Goal: Use online tool/utility: Utilize a website feature to perform a specific function

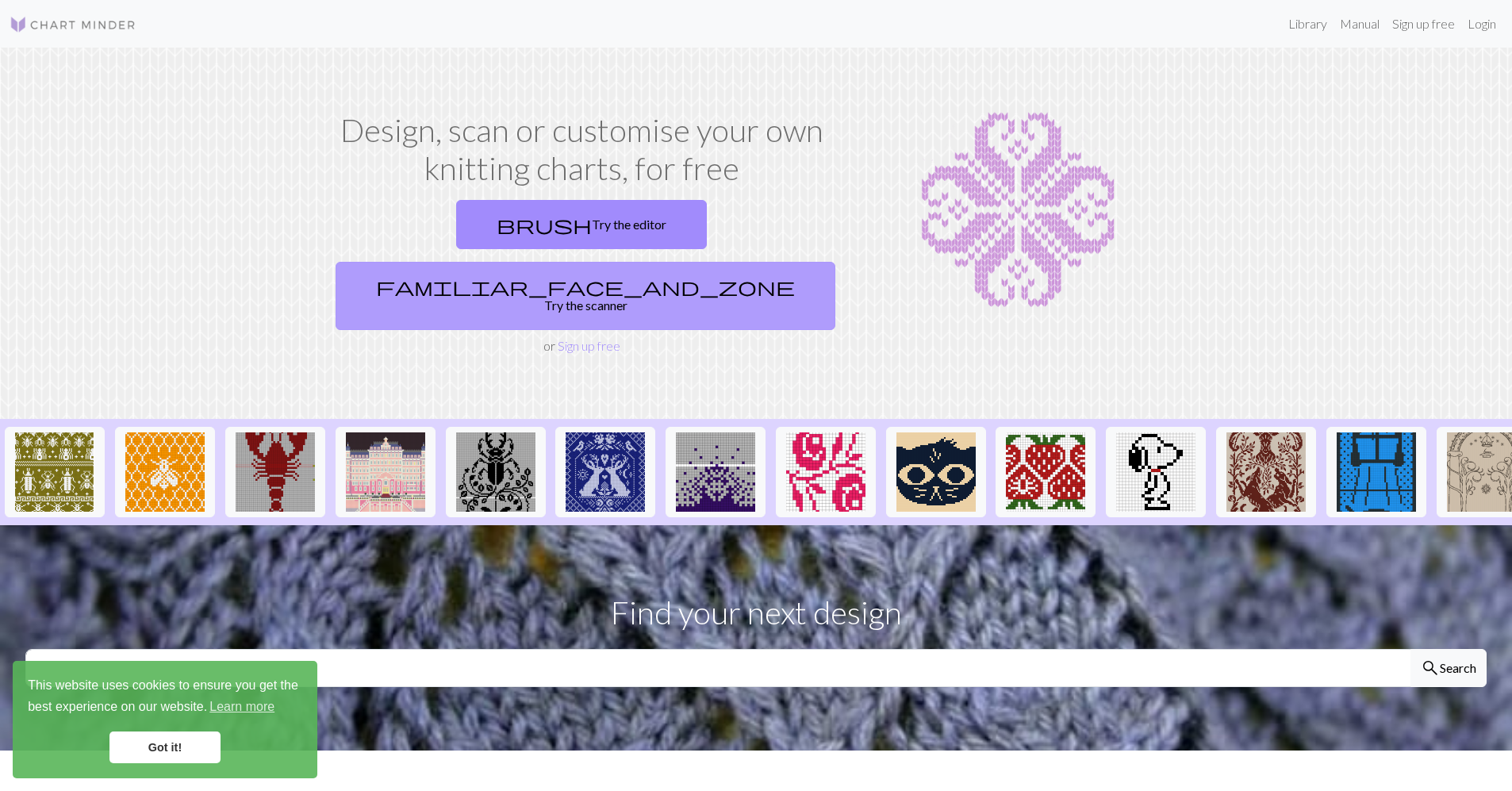
click at [639, 262] on link "familiar_face_and_zone Try the scanner" at bounding box center [585, 296] width 500 height 69
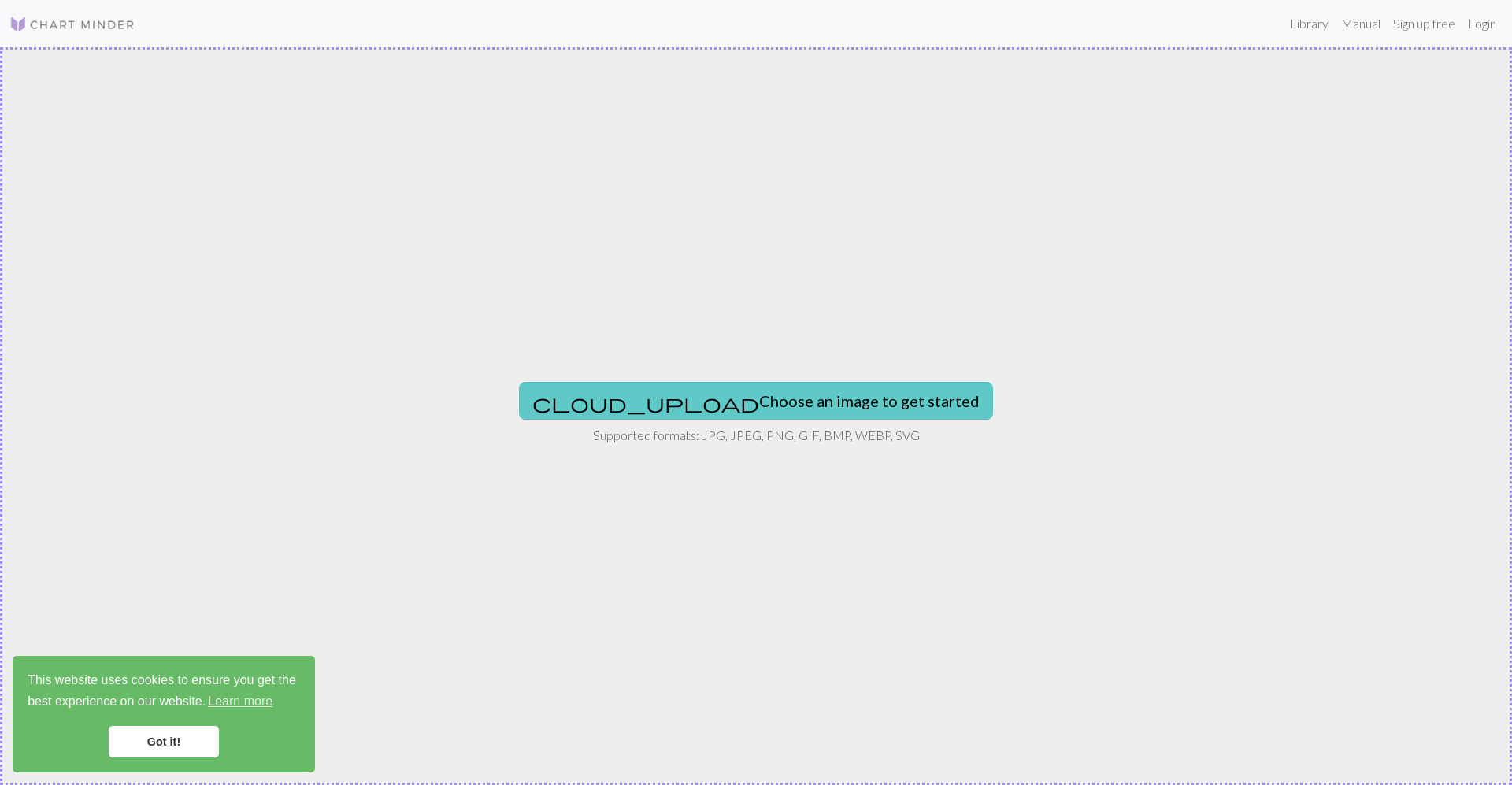
click at [767, 393] on button "cloud_upload Choose an image to get started" at bounding box center [756, 400] width 474 height 38
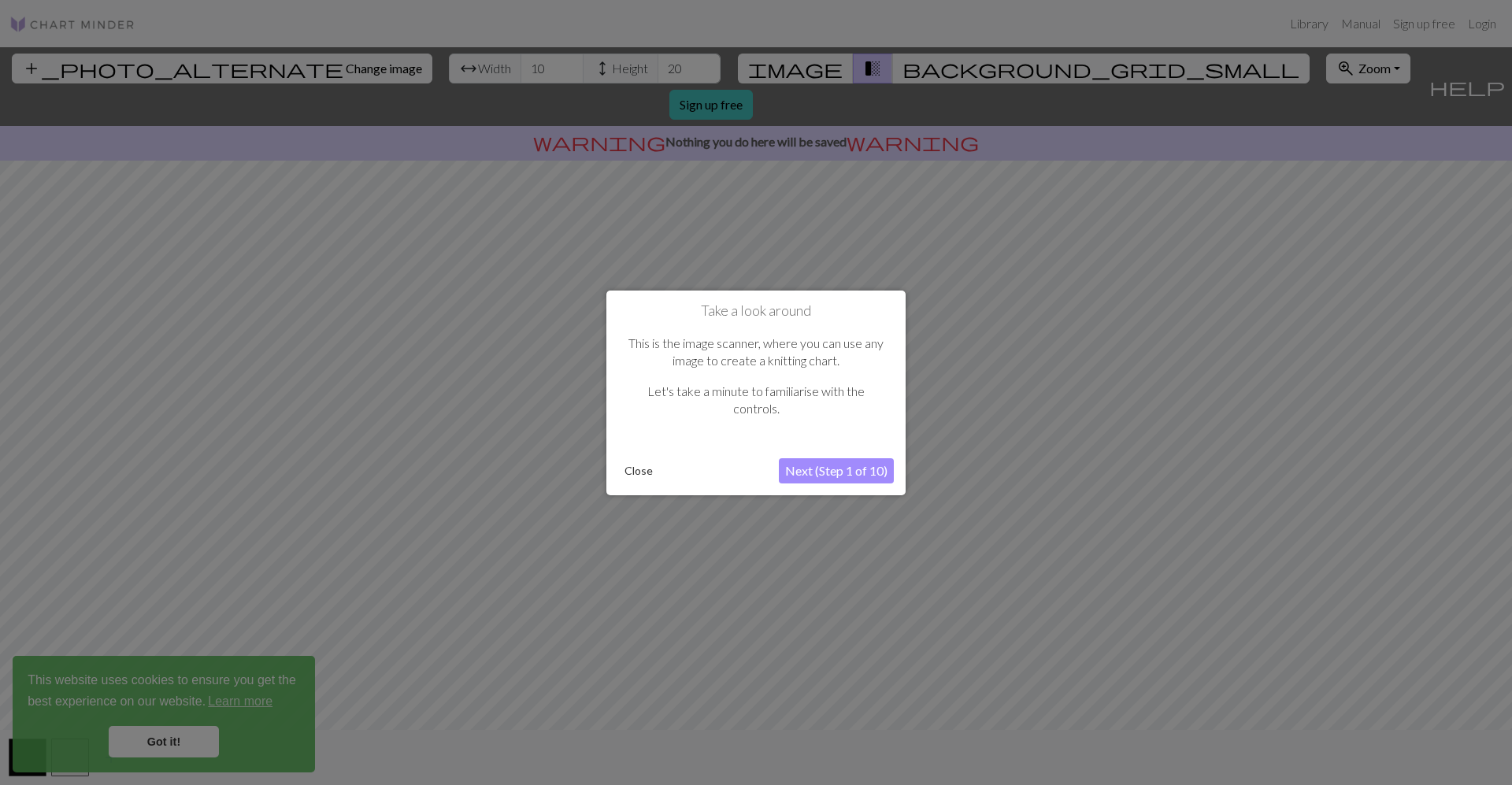
click at [637, 470] on button "Close" at bounding box center [639, 471] width 41 height 24
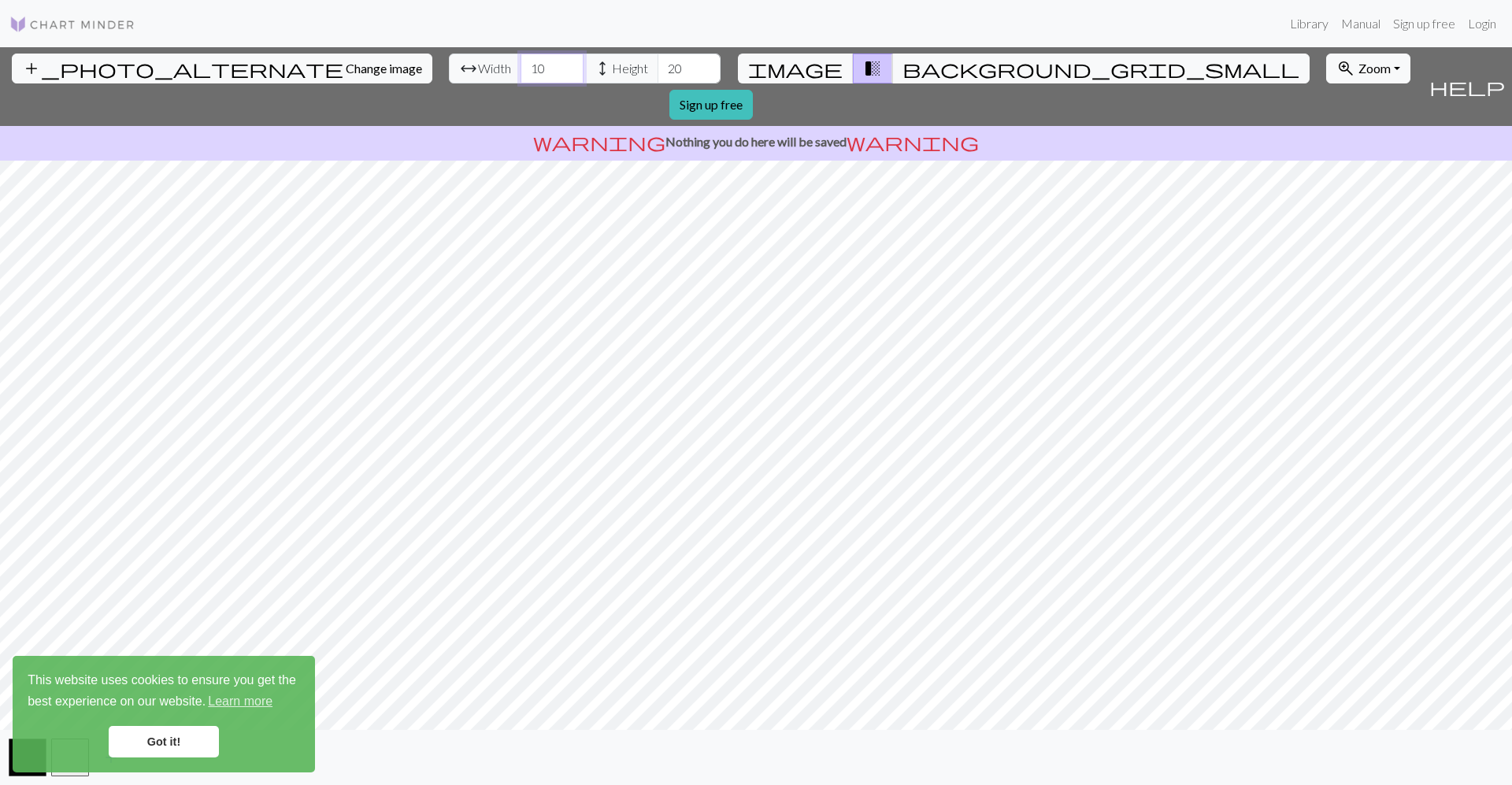
click at [521, 66] on input "10" at bounding box center [552, 68] width 63 height 30
type input "60"
click at [658, 65] on input "20" at bounding box center [689, 68] width 63 height 30
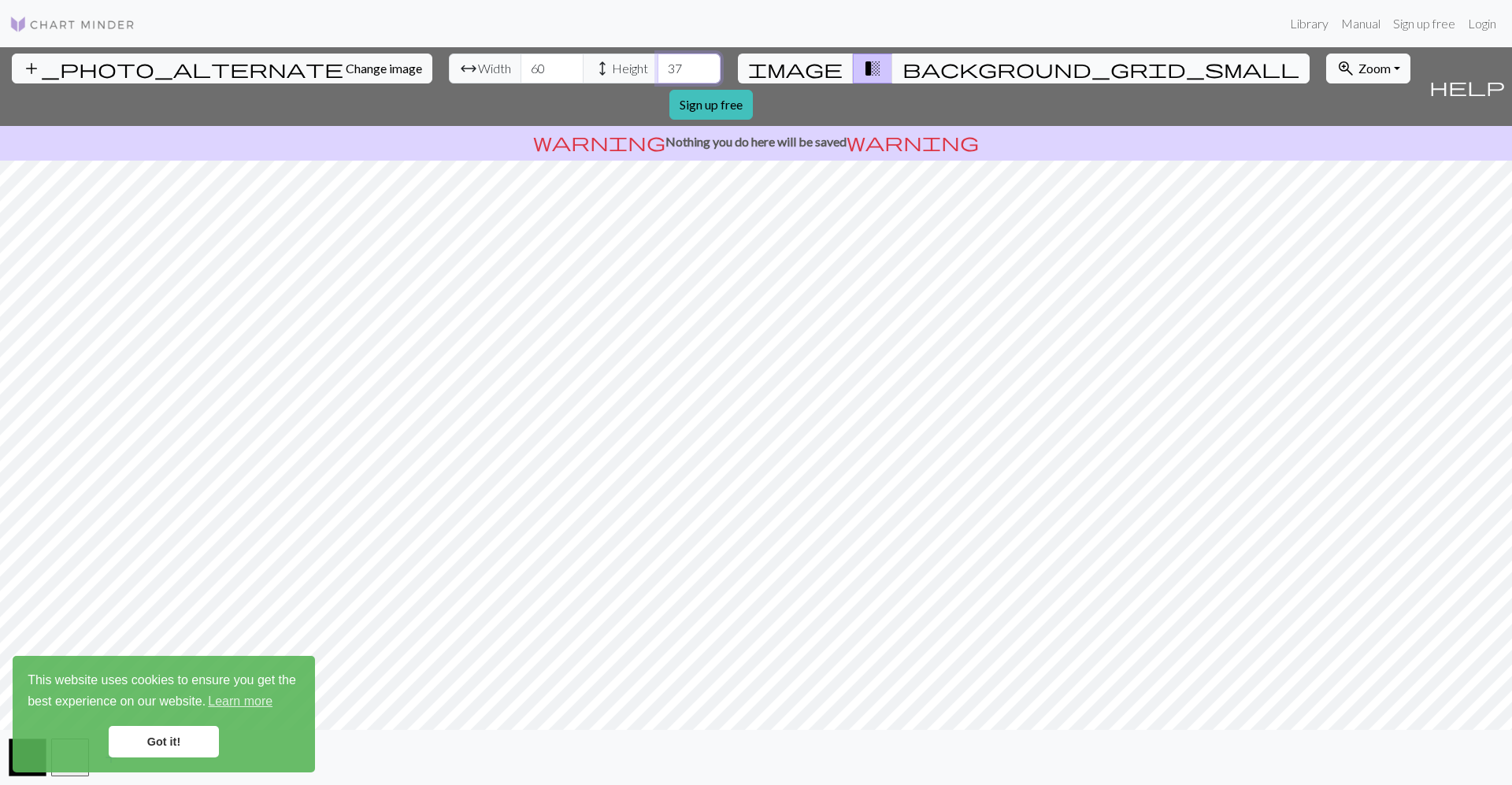
type input "37"
click at [903, 57] on span "background_grid_small" at bounding box center [1101, 68] width 397 height 22
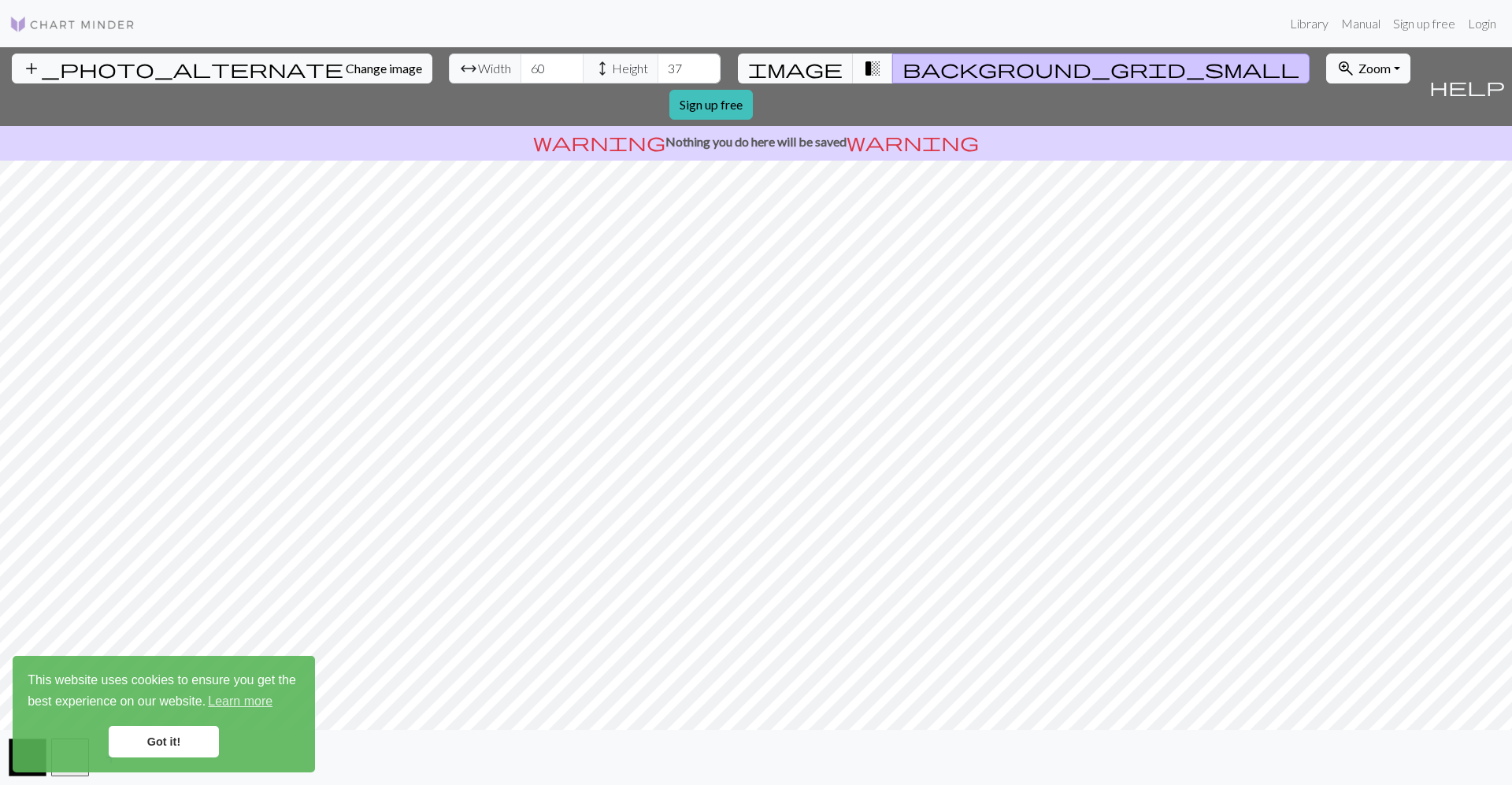
click at [863, 70] on span "transition_fade" at bounding box center [872, 68] width 19 height 22
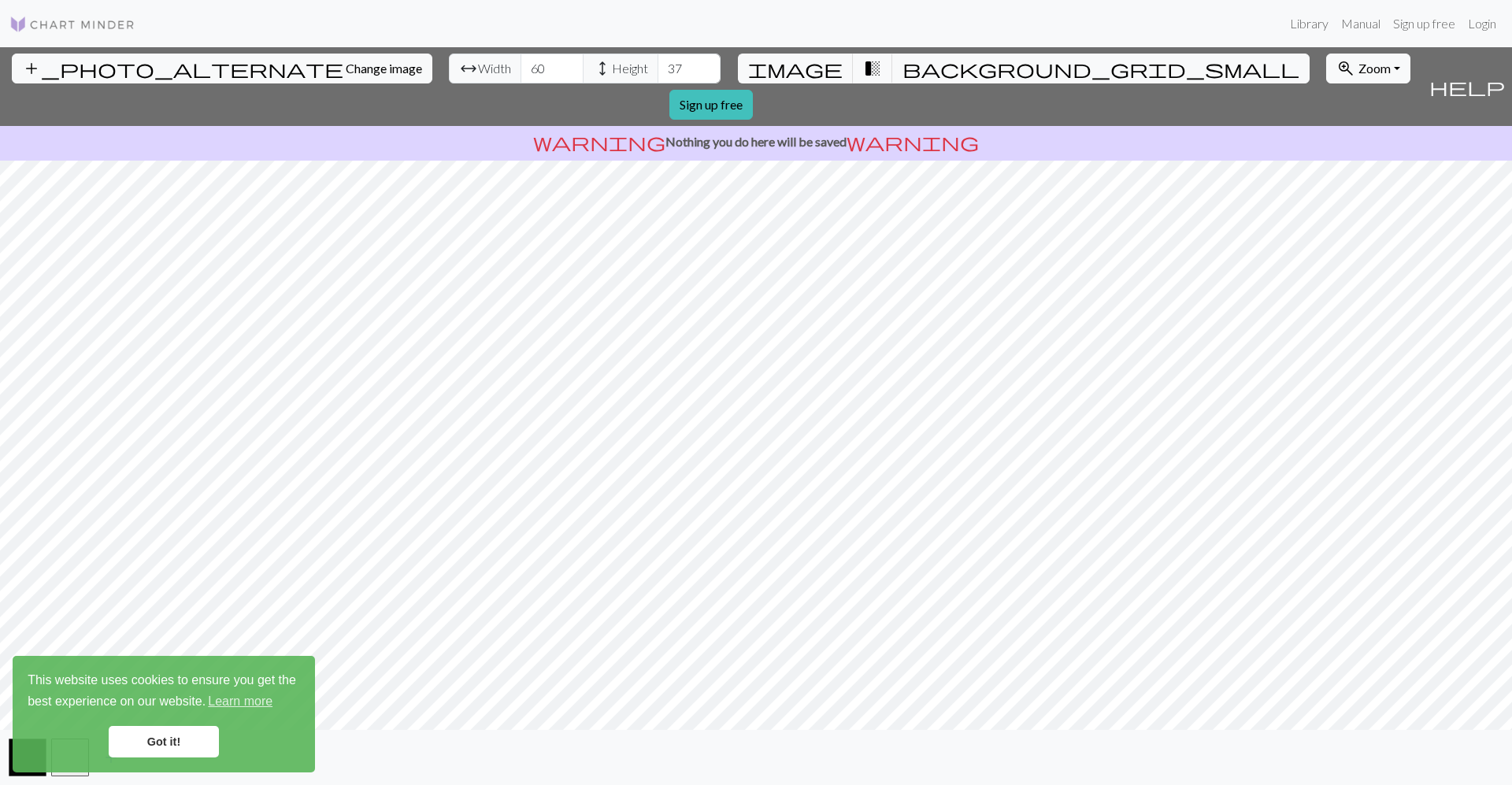
click at [173, 729] on link "Got it!" at bounding box center [164, 742] width 110 height 31
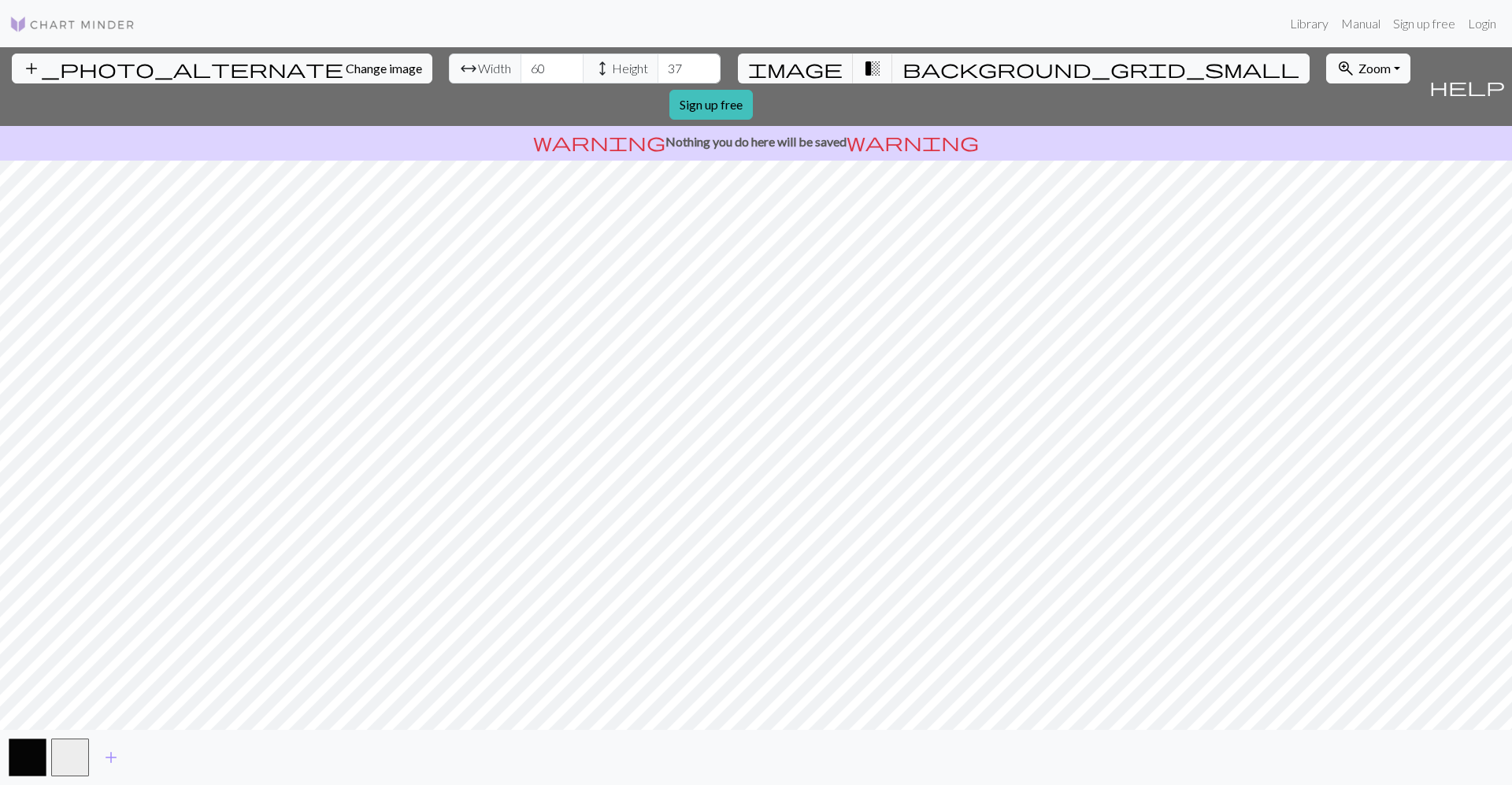
click at [113, 752] on body "This website uses cookies to ensure you get the best experience on our website.…" at bounding box center [756, 392] width 1512 height 785
click at [118, 756] on span "add" at bounding box center [110, 757] width 19 height 22
click at [161, 762] on span "add" at bounding box center [154, 757] width 19 height 22
click at [145, 764] on button "button" at bounding box center [155, 757] width 38 height 38
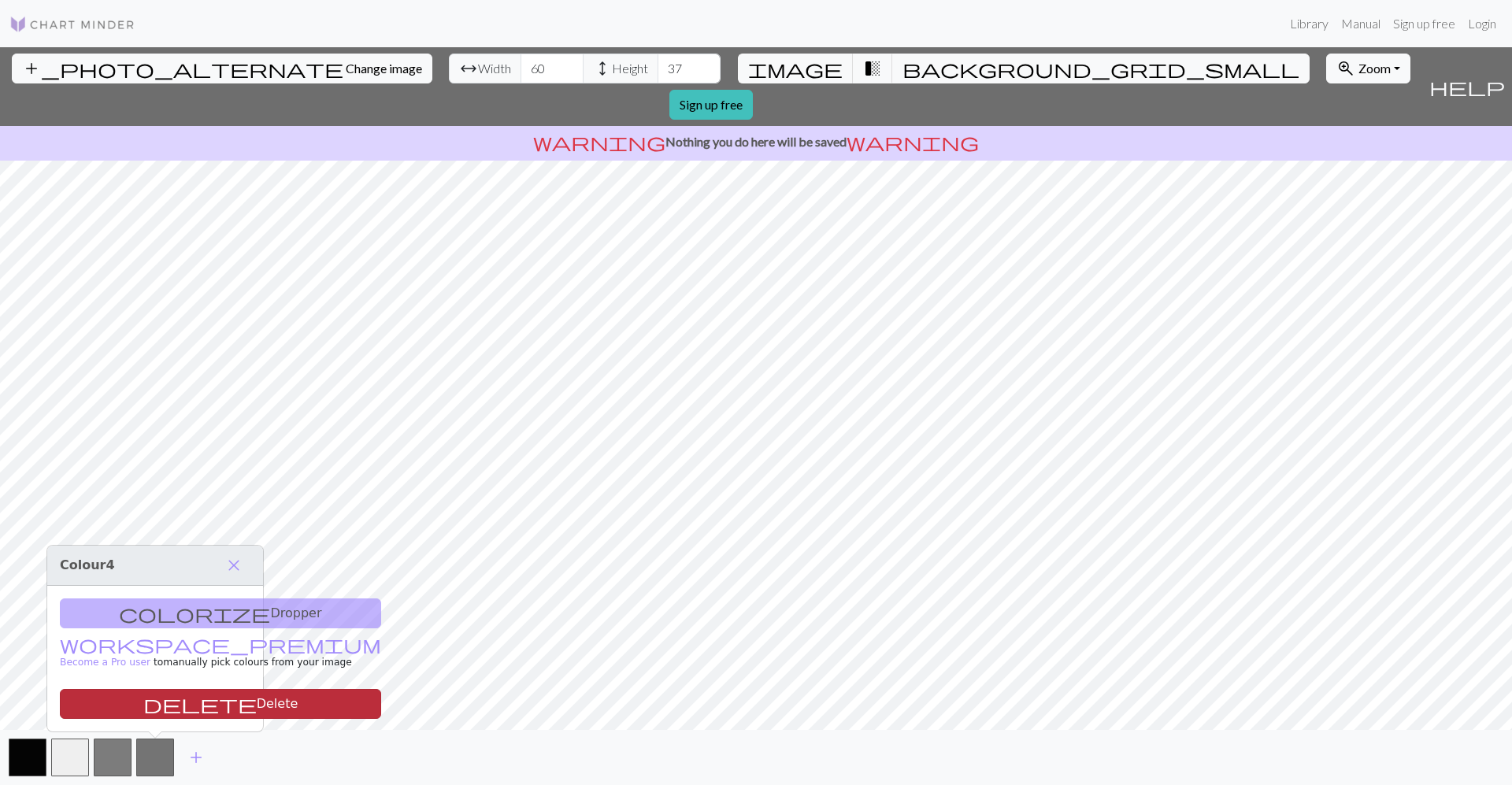
click at [151, 712] on button "delete Delete" at bounding box center [220, 704] width 321 height 30
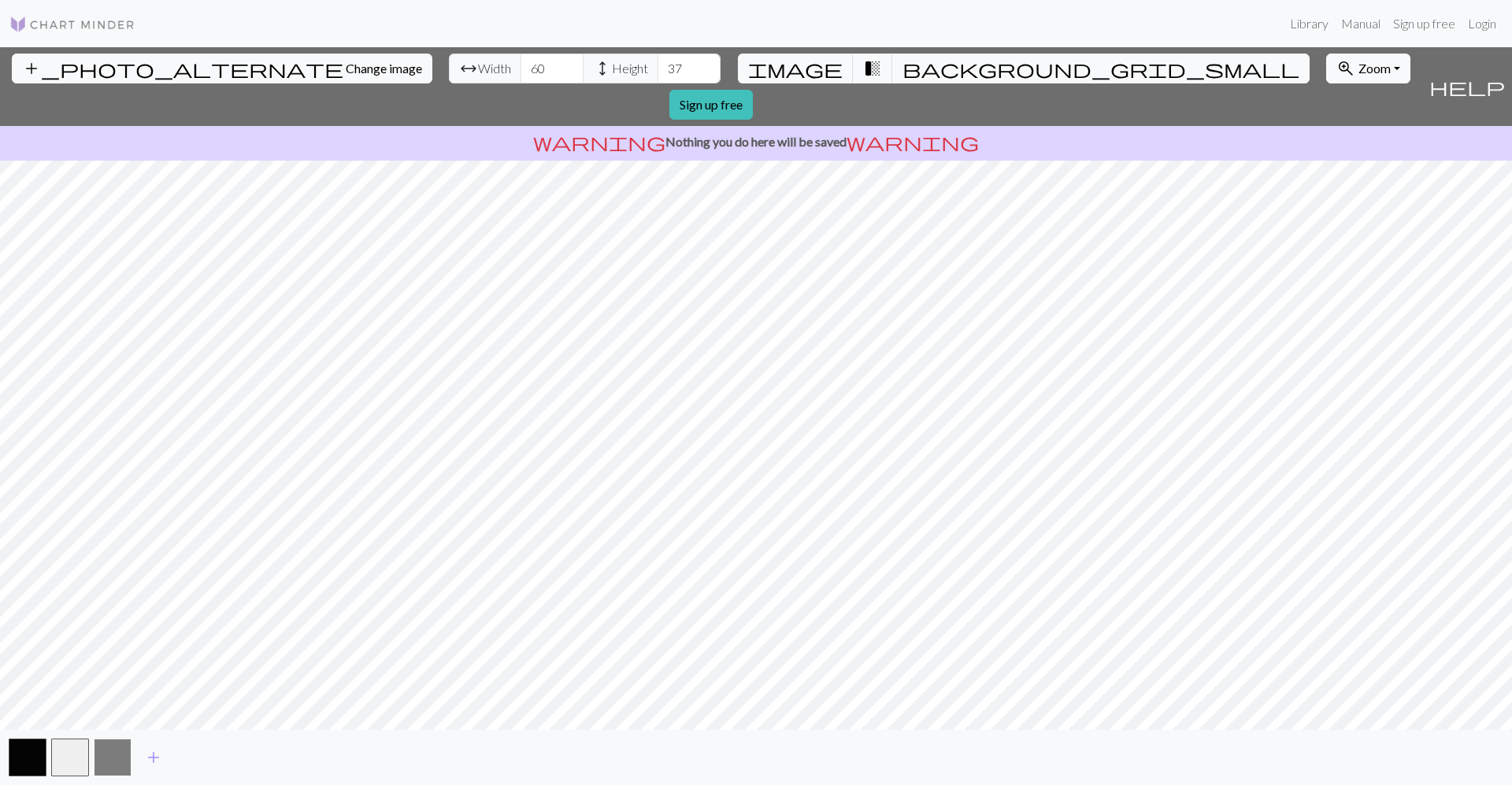
click at [128, 760] on button "button" at bounding box center [112, 757] width 38 height 38
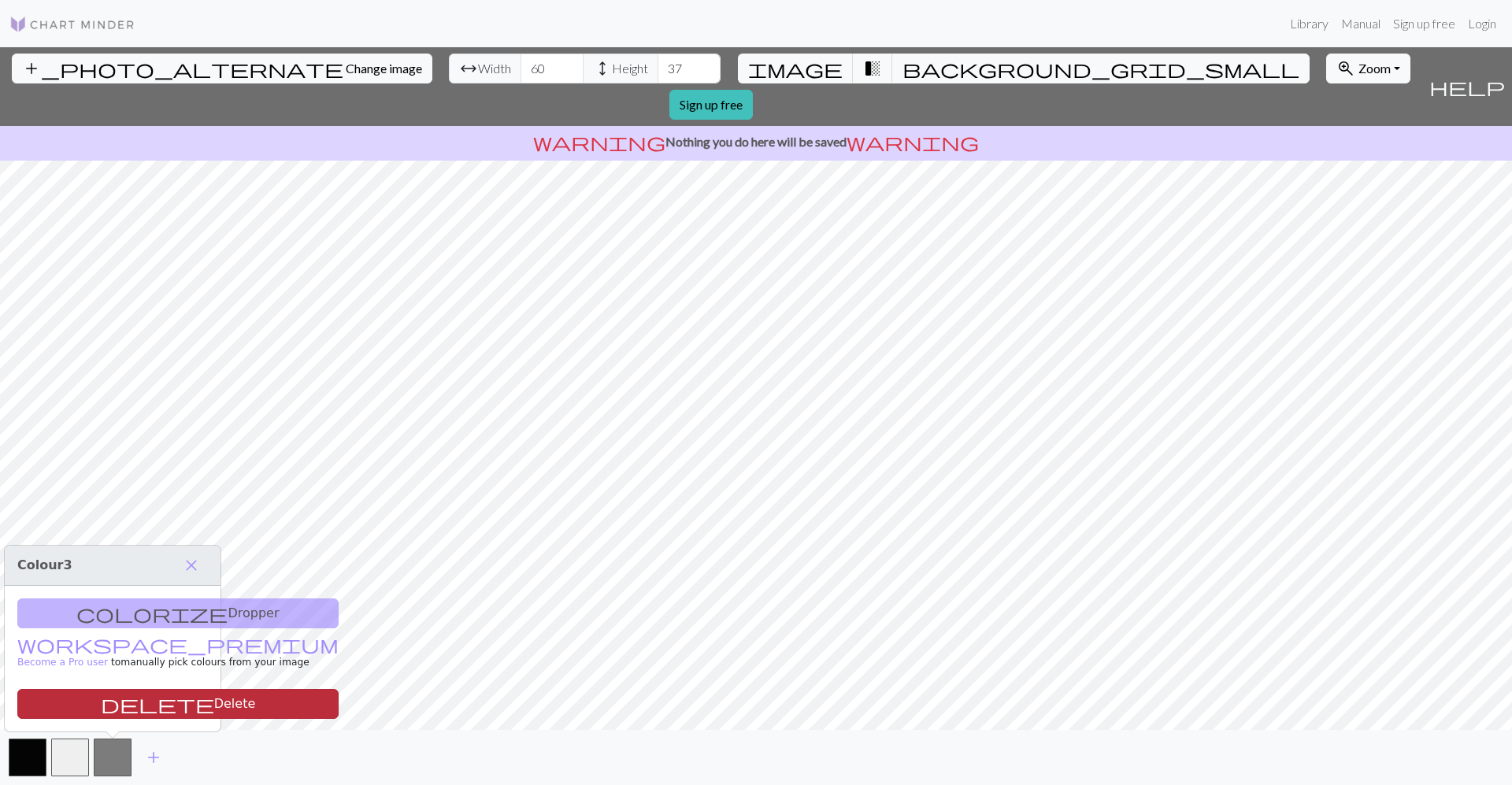
click at [129, 704] on button "delete Delete" at bounding box center [178, 704] width 321 height 30
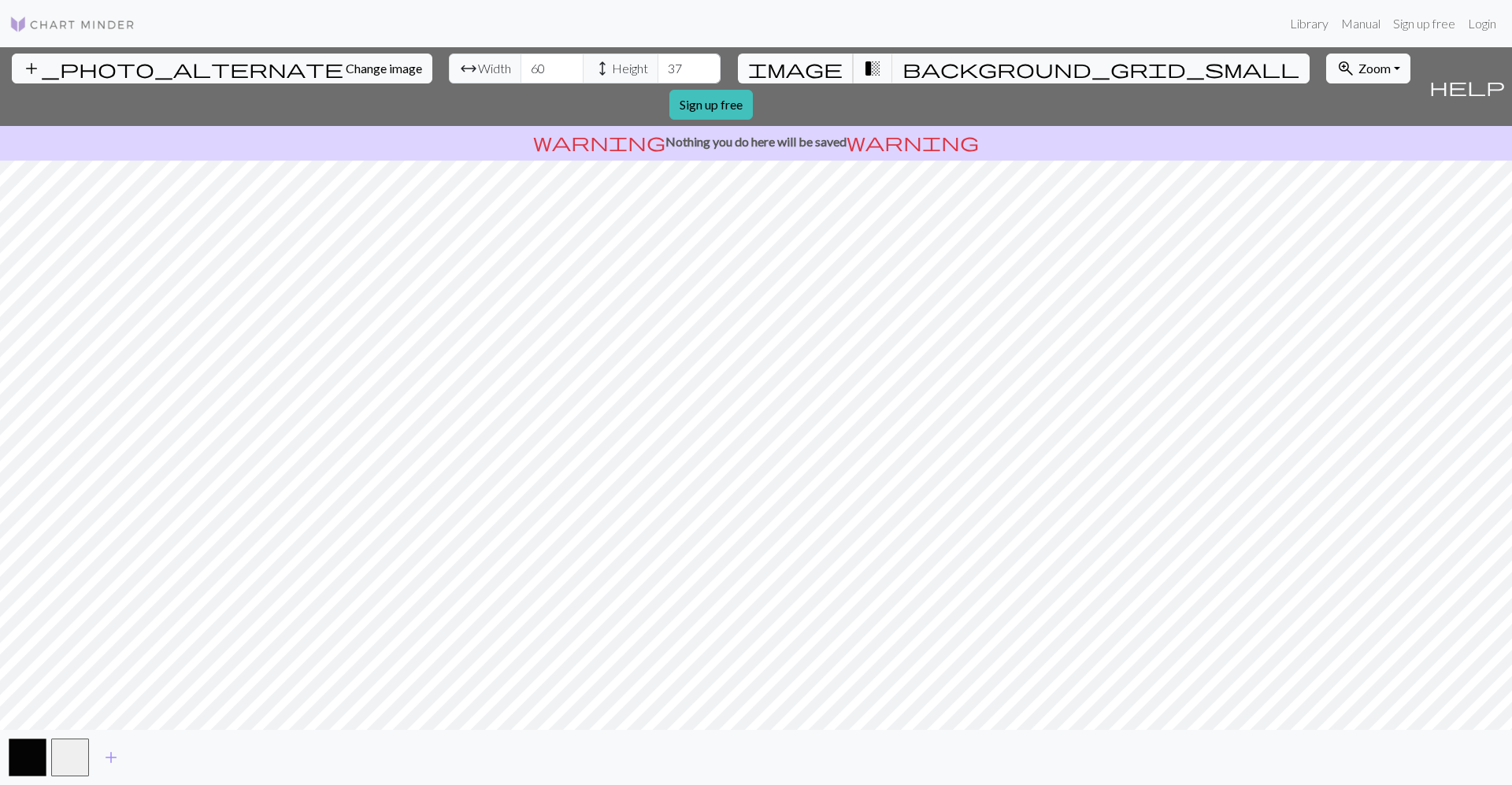
click at [810, 69] on span "image" at bounding box center [795, 68] width 95 height 22
click at [920, 114] on div "add_photo_alternate Change image arrow_range Width 60 height Height 37 image tr…" at bounding box center [756, 416] width 1512 height 738
click at [590, 739] on div "add_photo_alternate Change image arrow_range Width 60 height Height 37 image tr…" at bounding box center [756, 416] width 1512 height 738
click at [863, 68] on span "transition_fade" at bounding box center [872, 68] width 19 height 22
click at [893, 67] on button "background_grid_small" at bounding box center [1102, 68] width 418 height 30
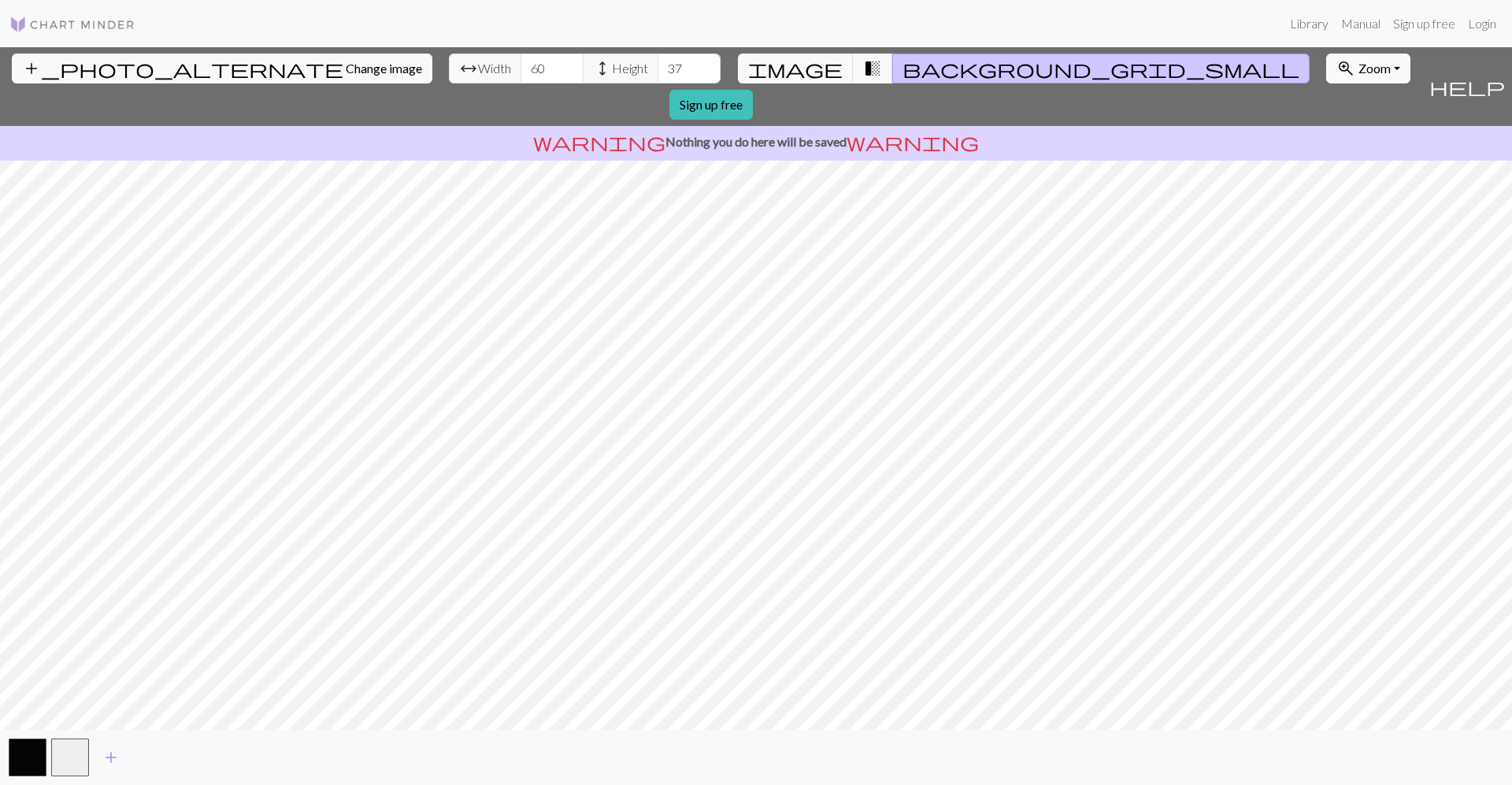
click at [1326, 75] on button "zoom_in Zoom Zoom" at bounding box center [1368, 68] width 85 height 30
click at [1327, 96] on button "Fit all" at bounding box center [1389, 102] width 124 height 25
click at [1326, 67] on button "zoom_in Zoom Zoom" at bounding box center [1368, 68] width 85 height 30
click at [1327, 96] on button "Fit all" at bounding box center [1389, 102] width 124 height 25
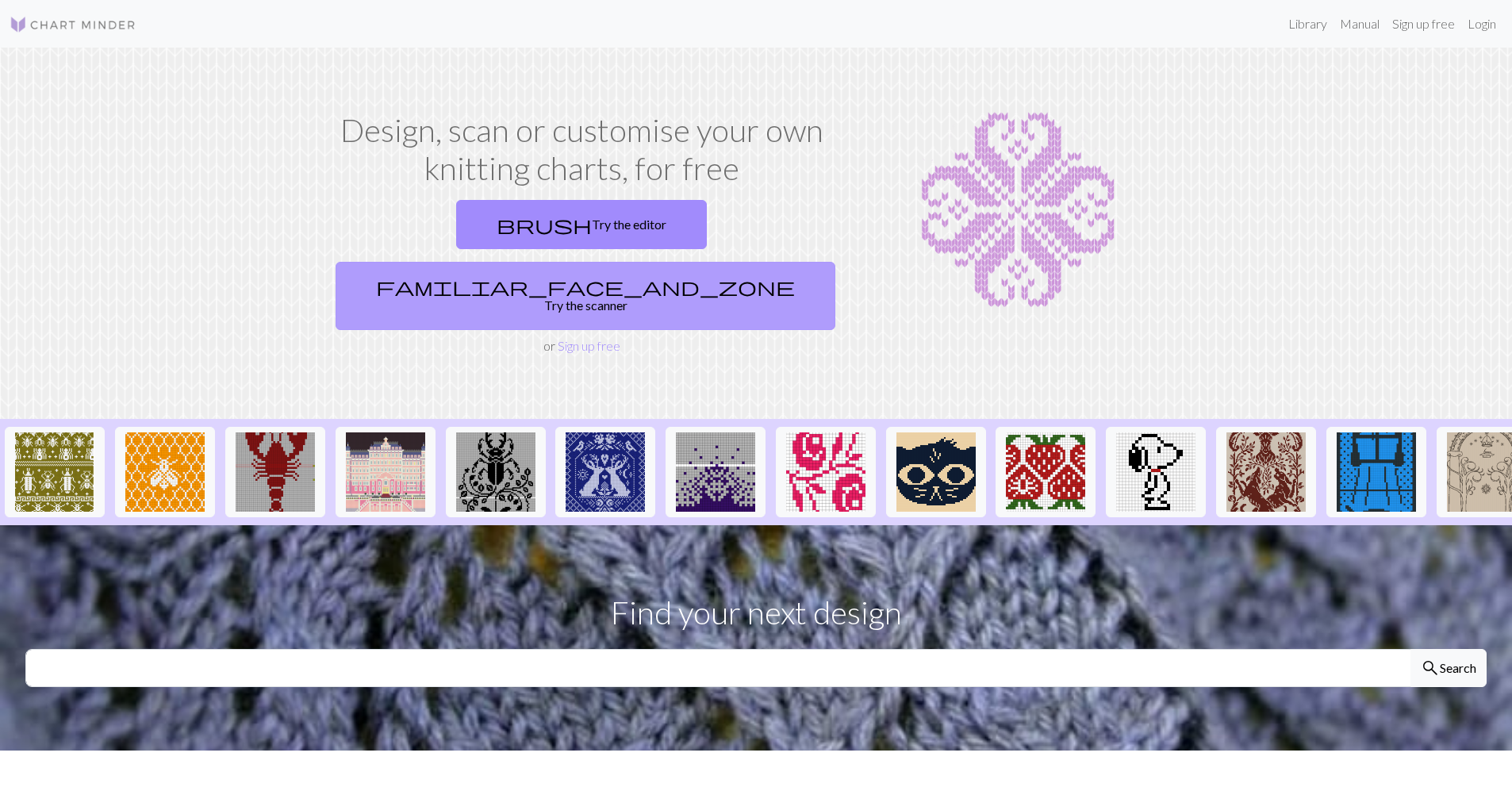
click at [749, 262] on link "familiar_face_and_zone Try the scanner" at bounding box center [585, 296] width 500 height 69
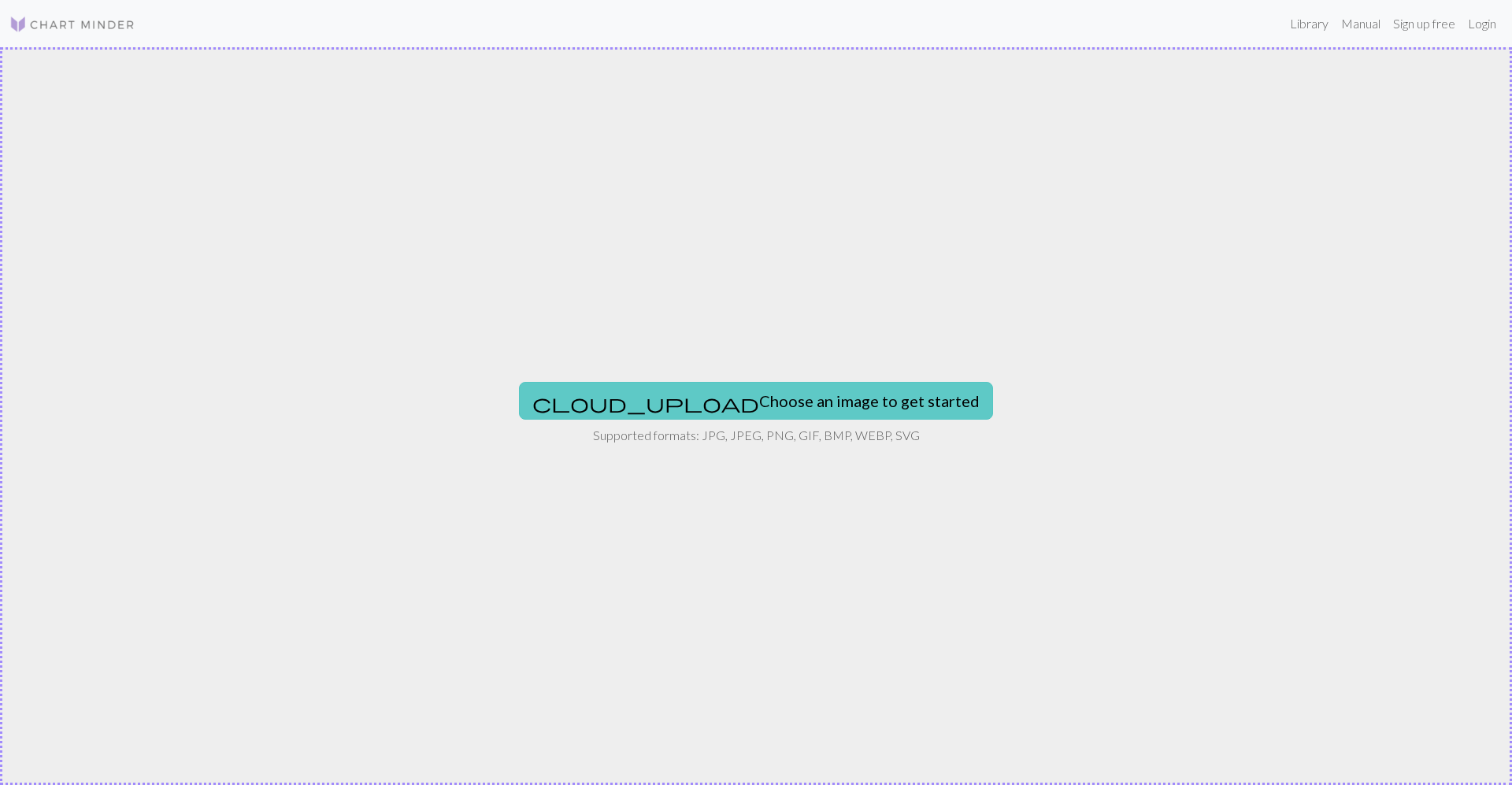
click at [745, 401] on button "cloud_upload Choose an image to get started" at bounding box center [756, 400] width 474 height 38
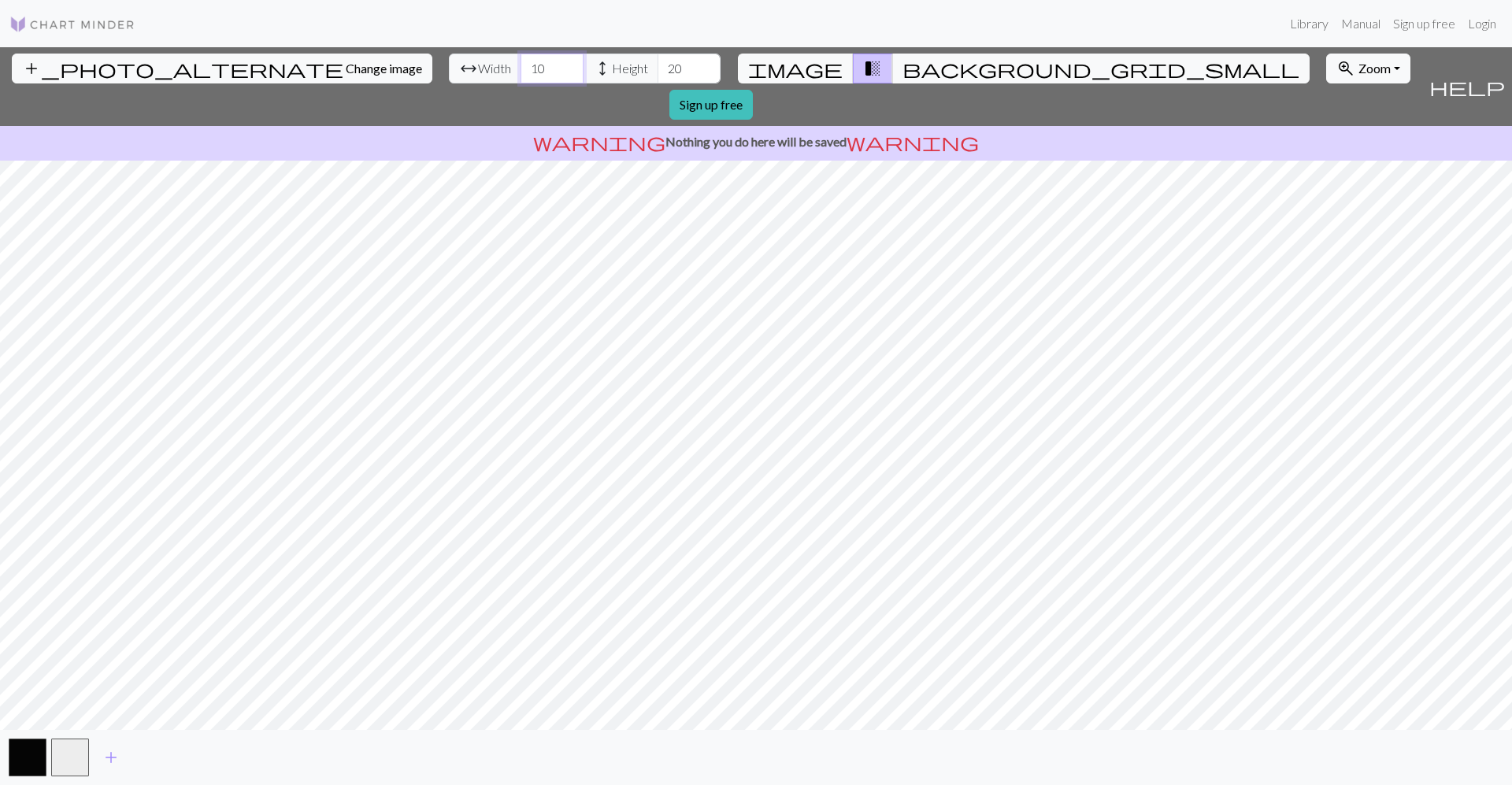
click at [521, 69] on input "10" at bounding box center [552, 68] width 63 height 30
type input "60"
click at [658, 68] on input "20" at bounding box center [689, 68] width 63 height 30
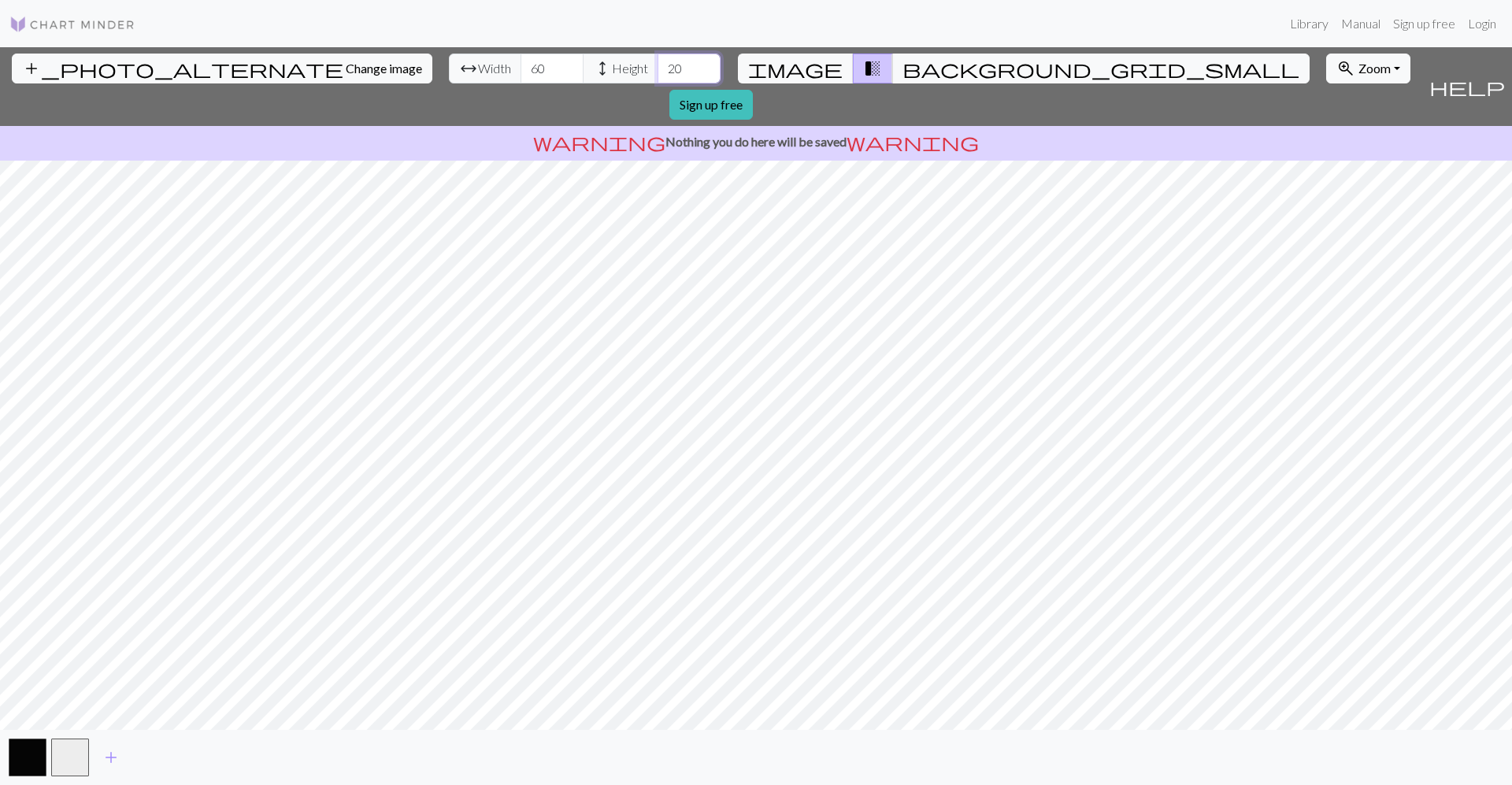
click at [658, 68] on input "20" at bounding box center [689, 68] width 63 height 30
type input "73"
click at [753, 90] on link "Sign up free" at bounding box center [710, 105] width 84 height 30
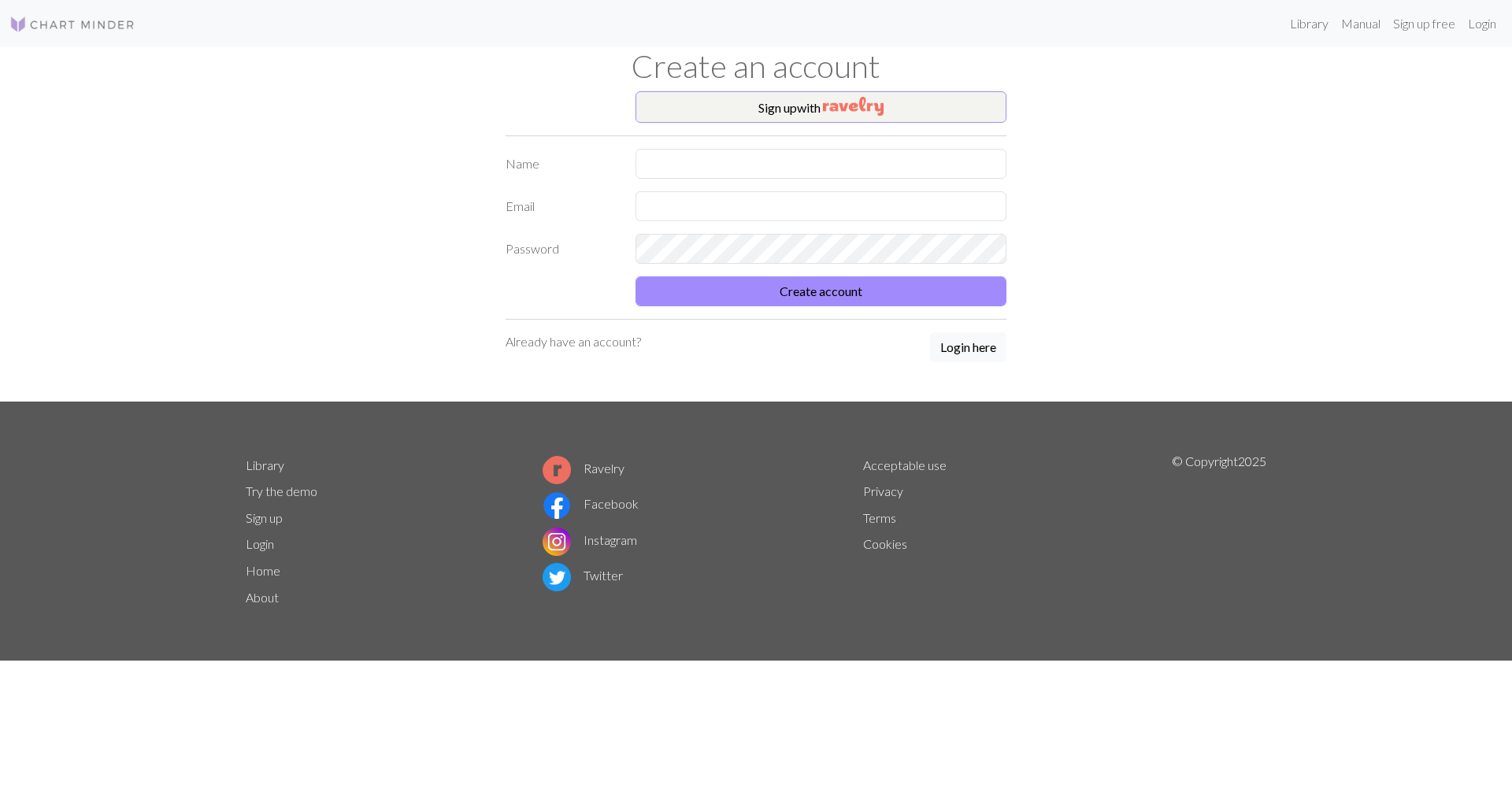
click at [1322, 164] on div "Library Manual Sign up free Login Create an account Sign up with Name Email Pas…" at bounding box center [756, 392] width 1512 height 785
